Goal: Task Accomplishment & Management: Complete application form

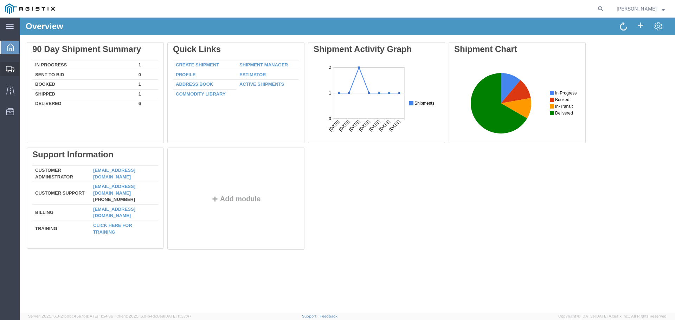
click at [0, 0] on span "Create Shipment" at bounding box center [0, 0] width 0 height 0
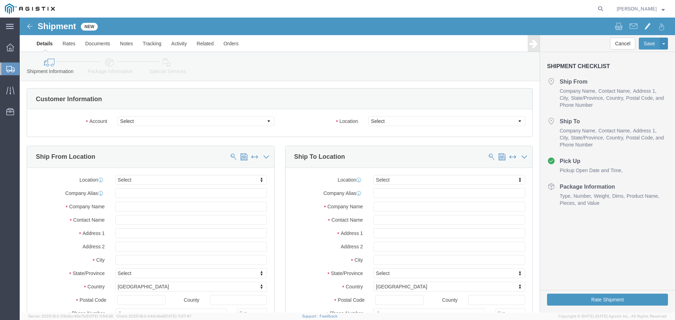
select select
click select "Select PG&E [PERSON_NAME] International"
select select "9596"
click select "Select PG&E [PERSON_NAME] International"
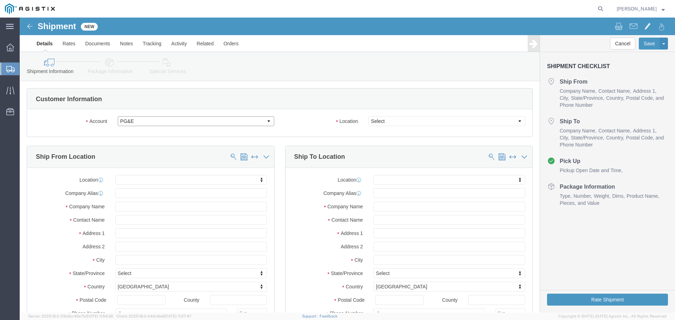
select select "PURCHORD"
select select
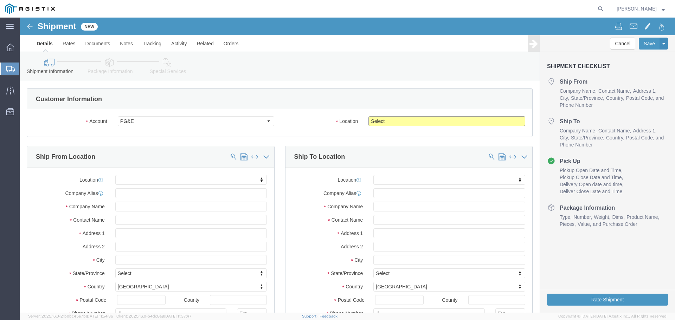
click select "Select All Others [GEOGRAPHIC_DATA] [GEOGRAPHIC_DATA] [GEOGRAPHIC_DATA] [GEOGRA…"
select select "23082"
click select "Select All Others [GEOGRAPHIC_DATA] [GEOGRAPHIC_DATA] [GEOGRAPHIC_DATA] [GEOGRA…"
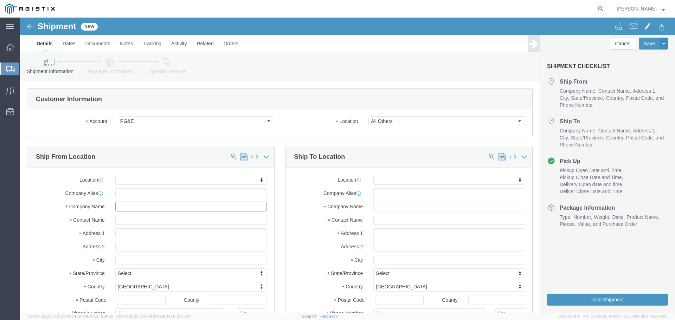
click input "text"
click input "CD"
type input "C"
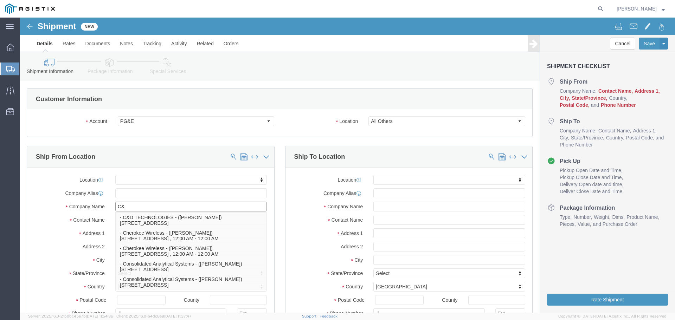
type input "C&D"
click p "- C&D TECHNOLOGIES - ([PERSON_NAME]) [STREET_ADDRESS]"
select select
type input "[STREET_ADDRESS]"
type input "78503"
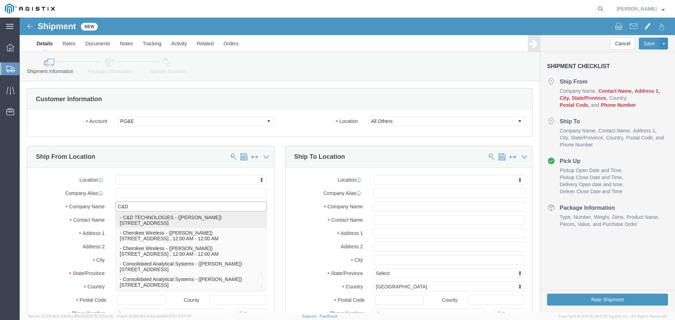
type input "C&D TECHNOLOGIES"
type input "[PERSON_NAME]"
type input "McAllen"
select select "[GEOGRAPHIC_DATA]"
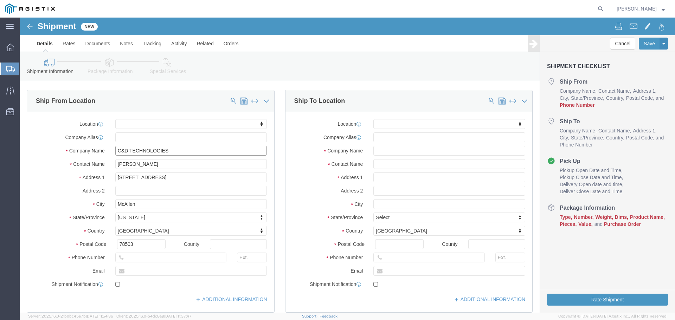
scroll to position [70, 0]
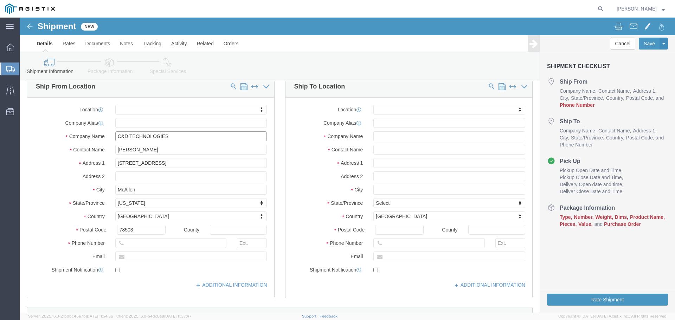
type input "C&D TECHNOLOGIES"
click input "text"
type input "[PHONE_NUMBER]"
click input "text"
type input "[EMAIL_ADDRESS][DOMAIN_NAME]"
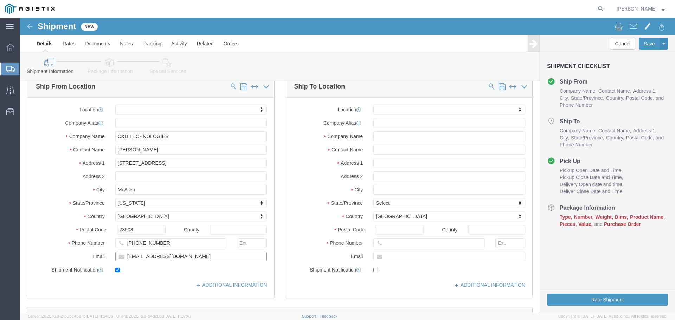
checkbox input "true"
click input "text"
type input "AMERICAN POWER"
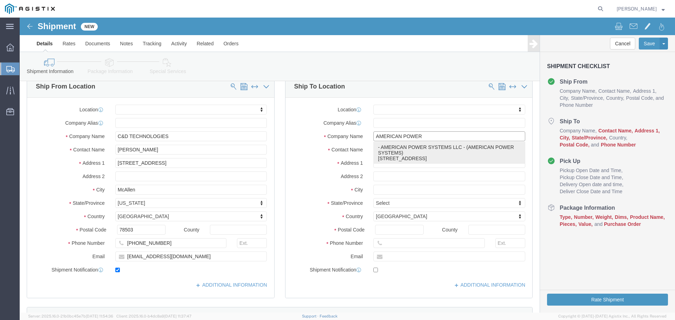
click p "- AMERICAN POWER SYSTEMS LLC - (AMERICAN POWER SYSTEMS) [STREET_ADDRESS]"
select select
type input "[STREET_ADDRESS]"
type input "SUITE C"
type input "95206"
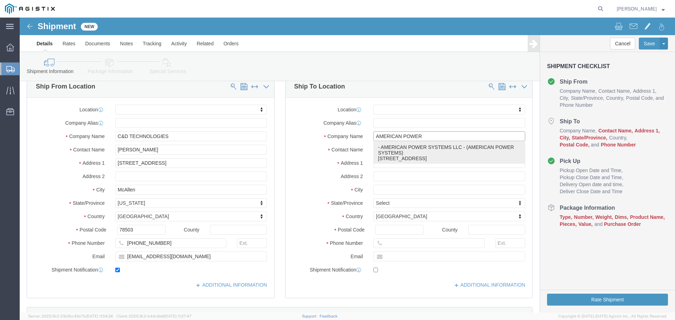
type input "AMERICAN POWER SYSTEMS LLC"
type input "AMERICAN POWER SYSTEMS"
type input "STOCKTON"
select select "CA"
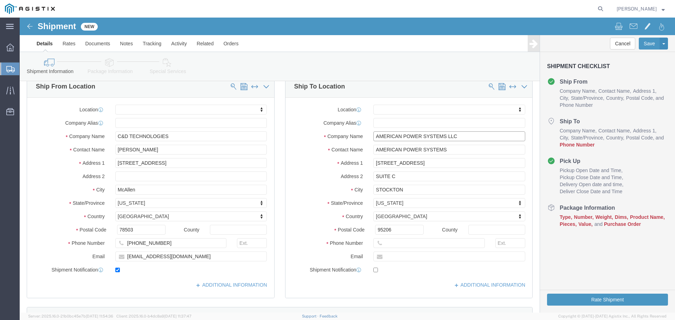
type input "AMERICAN POWER SYSTEMS LLC"
click input "95206"
click input "text"
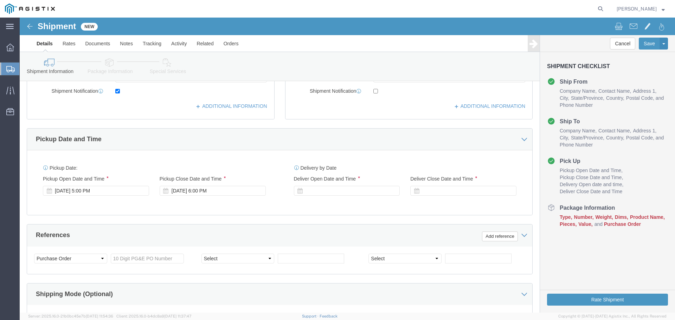
scroll to position [246, 0]
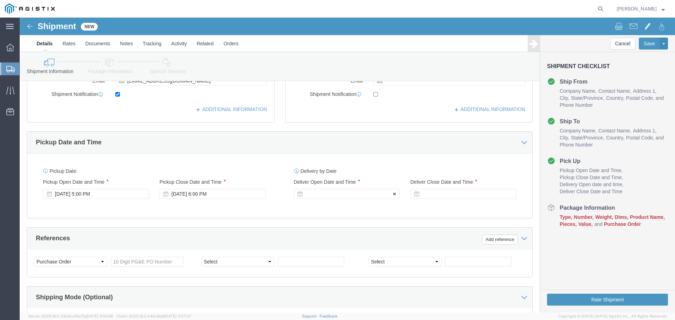
type input "[PHONE_NUMBER]"
click div
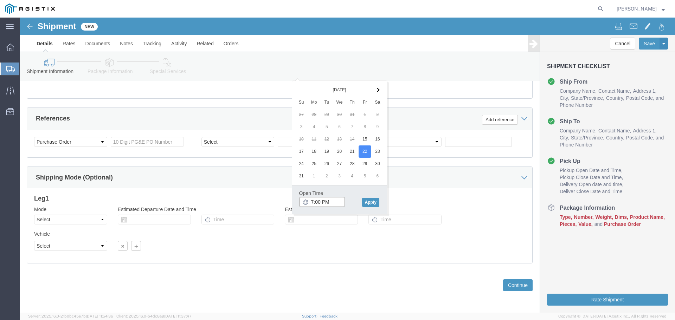
click input "7:00 PM"
click input "8:00 PM"
type input "8:00 AM"
click button "Apply"
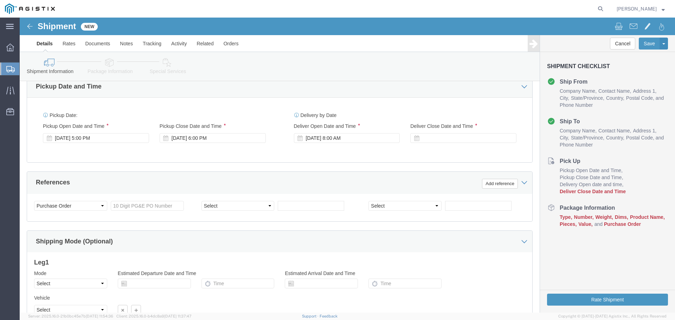
scroll to position [296, 0]
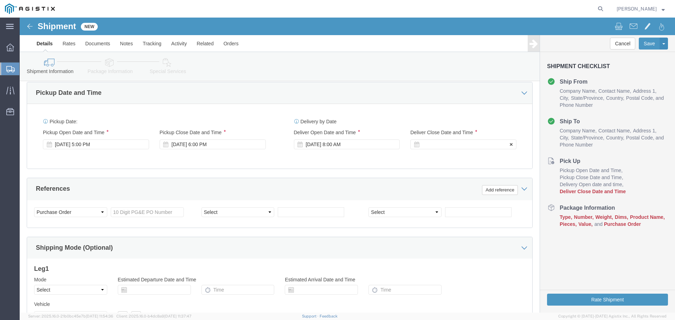
click div
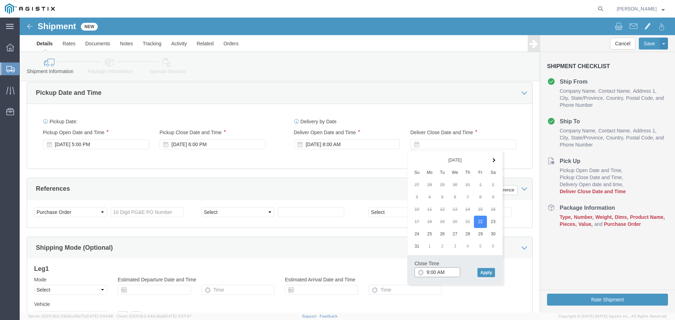
click input "9:00 AM"
click input "5:00 AM"
type input "5:00 PM"
click button "Apply"
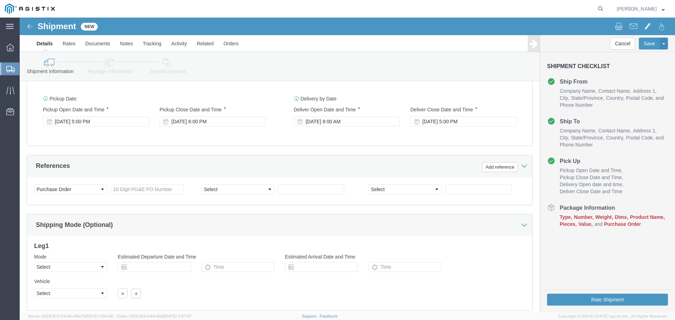
scroll to position [331, 0]
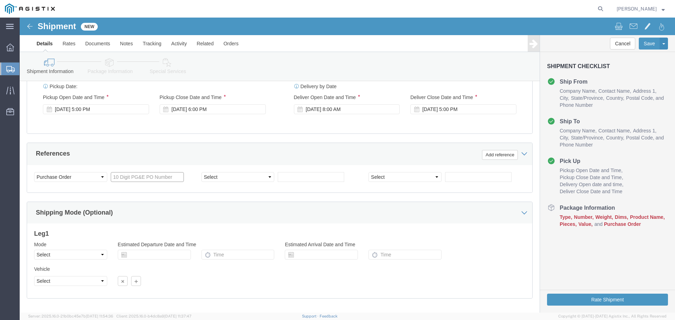
click input "text"
type input "2701203725"
select select "ORDERNUM"
type input "60018173"
click div "Shipping Mode (Optional)"
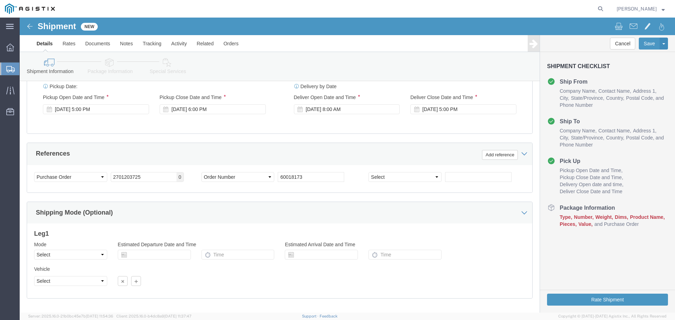
scroll to position [366, 0]
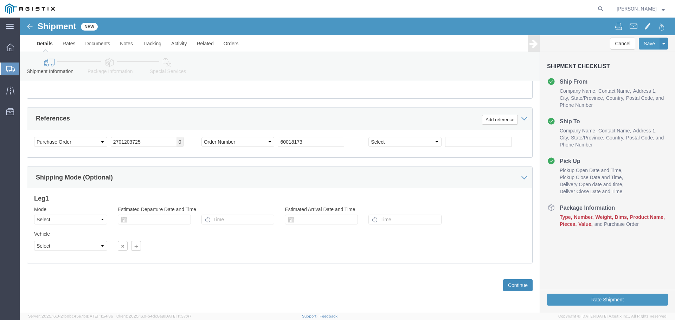
click button "Continue"
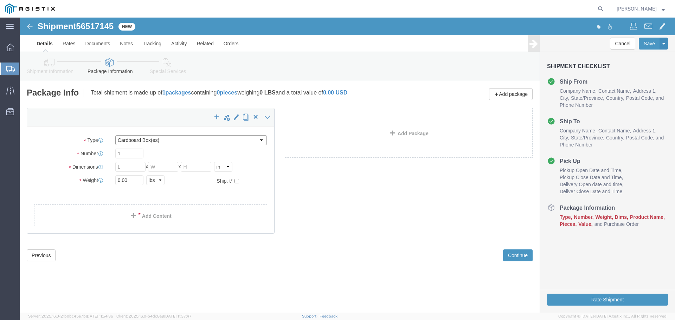
click select "Select Bulk Bundle(s) Cardboard Box(es) Carton(s) Crate(s) Drum(s) (Fiberboard)…"
select select "PSNS"
click select "Select Bulk Bundle(s) Cardboard Box(es) Carton(s) Crate(s) Drum(s) (Fiberboard)…"
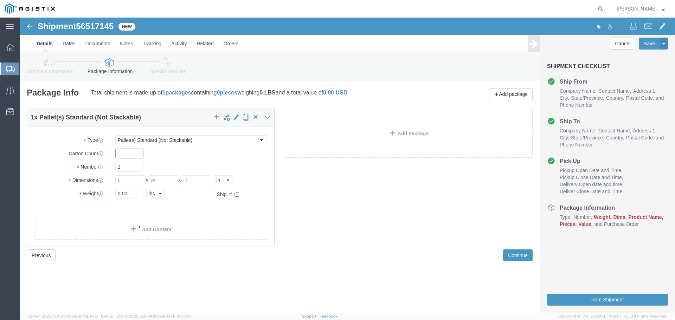
click input "text"
type input "1"
click input "1"
type input "2"
click input "text"
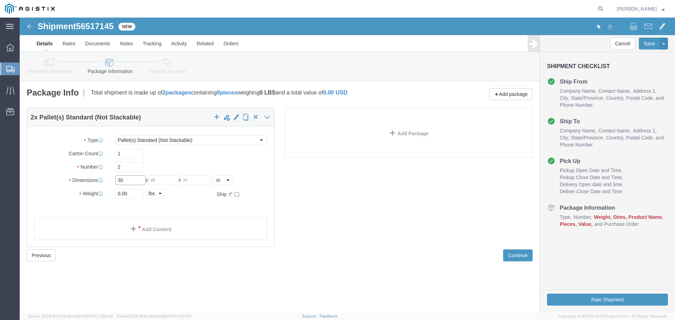
type input "30"
type input "52"
drag, startPoint x: 112, startPoint y: 177, endPoint x: 89, endPoint y: 178, distance: 23.6
click div "Weight 0.00 Select kgs lbs Ship. t°"
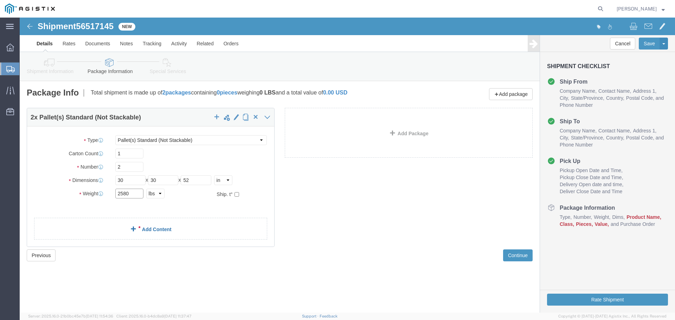
type input "2580"
click link "Add Content"
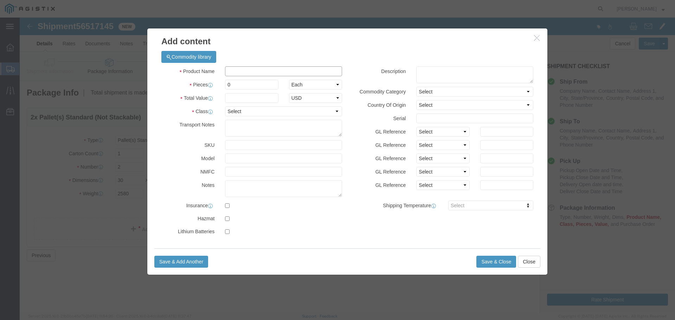
click input "text"
type input "BATTERIES"
click textarea
type textarea "BATTERIES, WET, NON SPILLABLE, ELECTRIC STORAGE, NOT REGULATED, CLASS 60"
drag, startPoint x: 214, startPoint y: 68, endPoint x: 203, endPoint y: 71, distance: 11.3
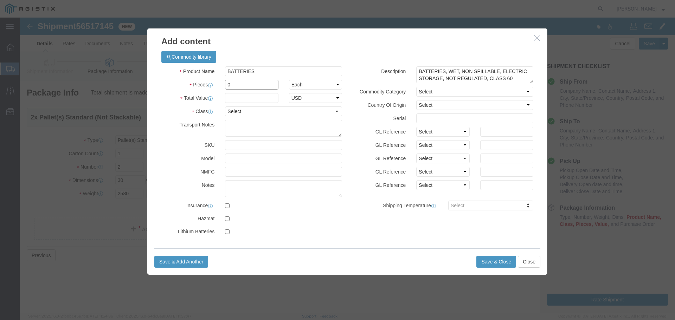
click div "0"
type input "2"
click input "text"
type input "7727.52"
click select "Select 50 55 60 65 70 85 92.5 100 125 175 250 300 400"
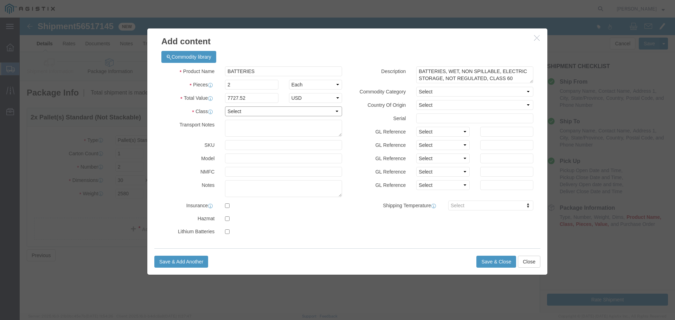
select select "60"
click select "Select 50 55 60 65 70 85 92.5 100 125 175 250 300 400"
click button "Save & Close"
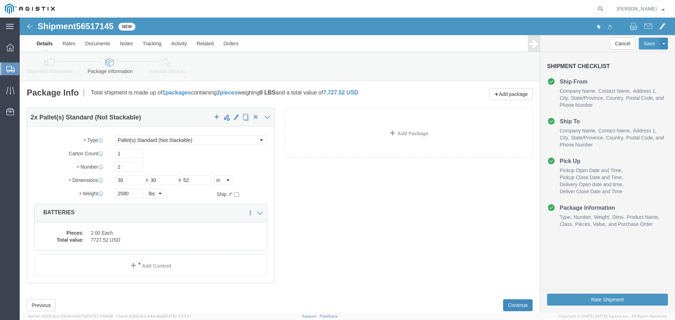
click button "Continue"
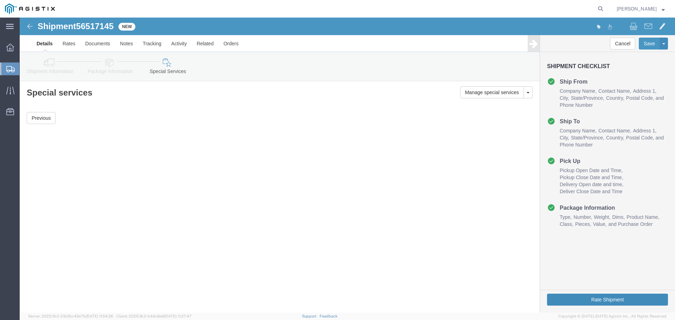
click button "Rate Shipment"
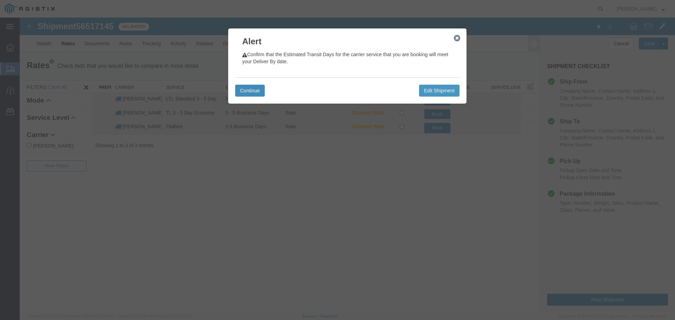
click at [252, 86] on button "Continue" at bounding box center [250, 91] width 30 height 12
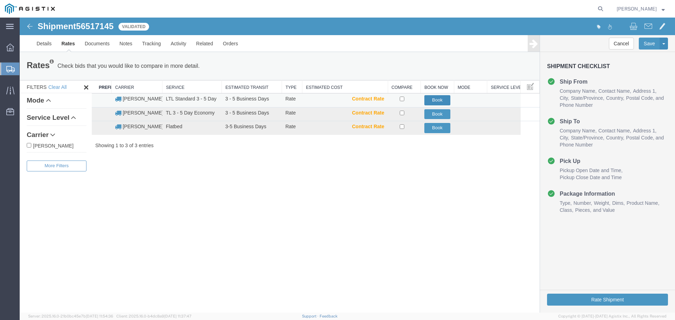
click at [442, 99] on button "Book" at bounding box center [437, 100] width 26 height 10
